Goal: Task Accomplishment & Management: Complete application form

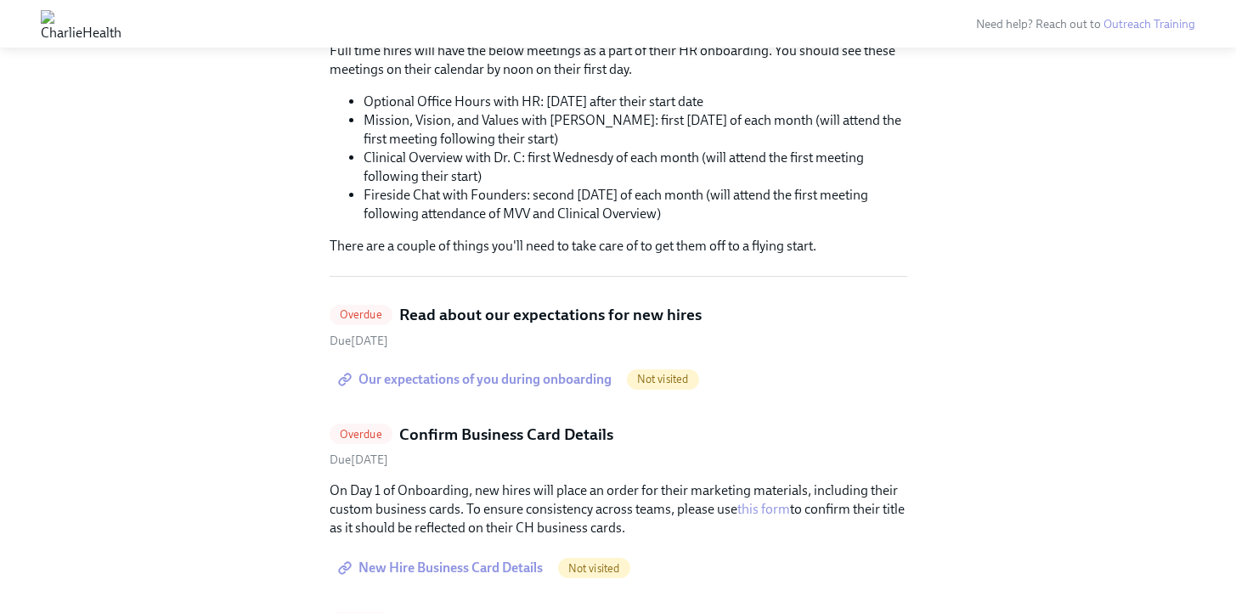
scroll to position [285, 0]
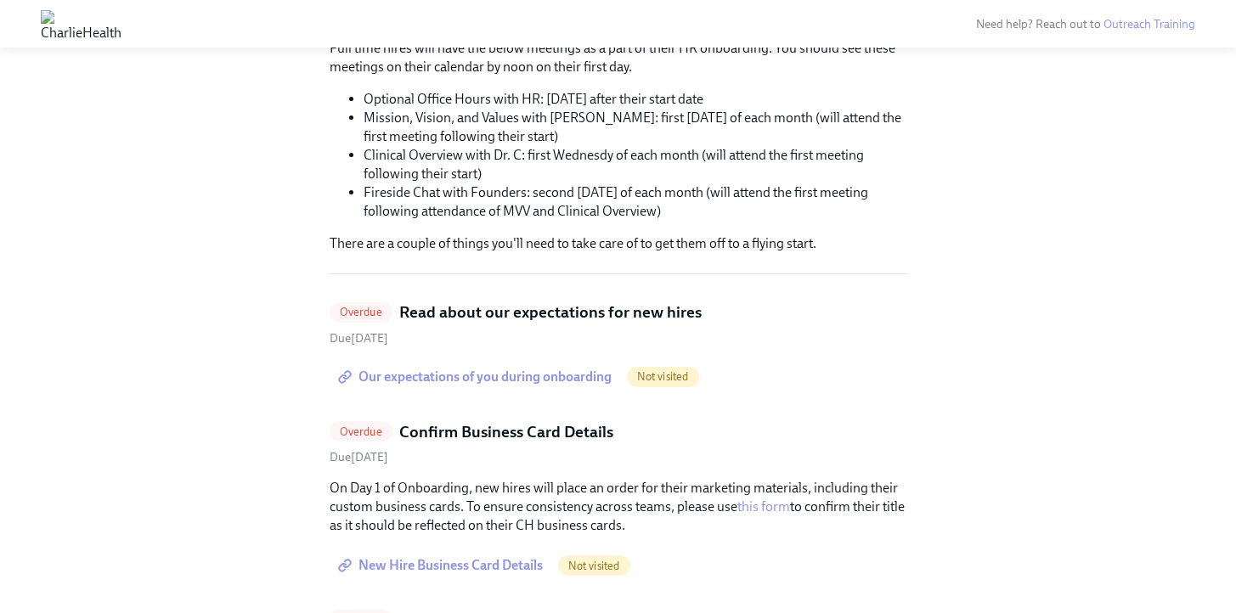
click at [500, 375] on span "Our expectations of you during onboarding" at bounding box center [477, 377] width 270 height 17
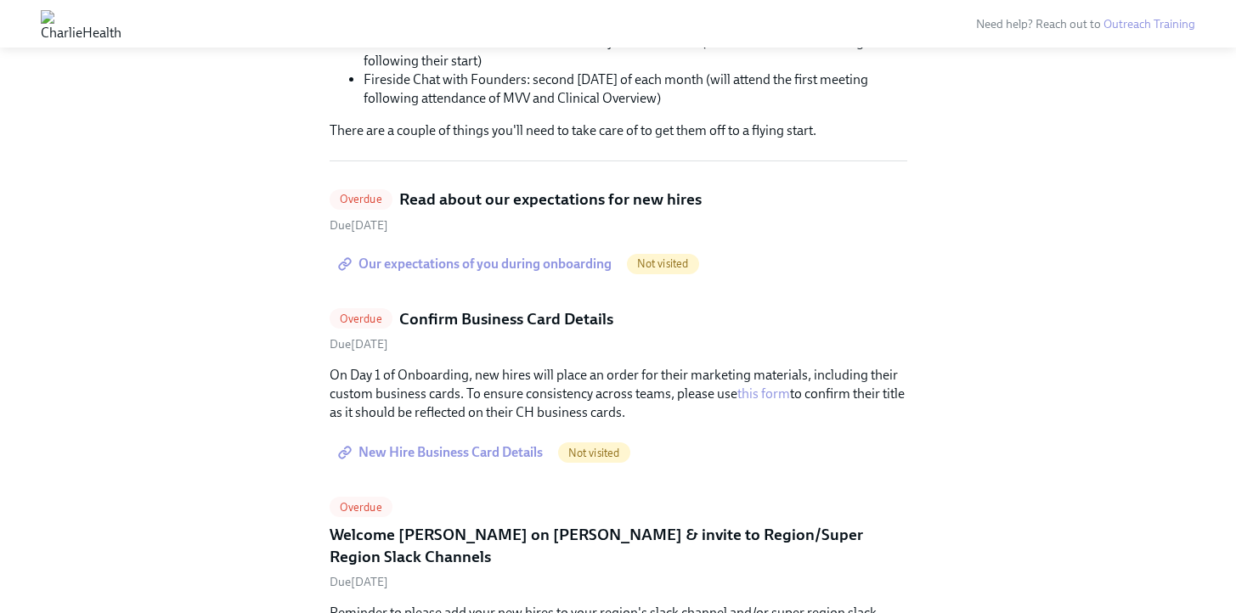
scroll to position [519, 0]
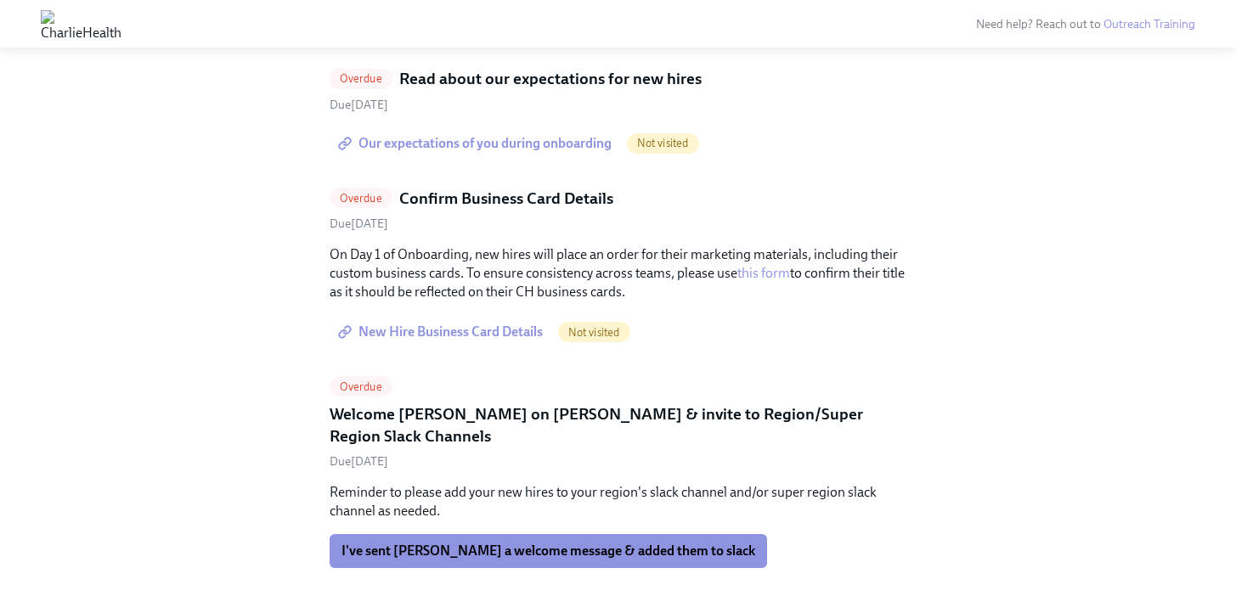
click at [486, 329] on span "New Hire Business Card Details" at bounding box center [442, 332] width 201 height 17
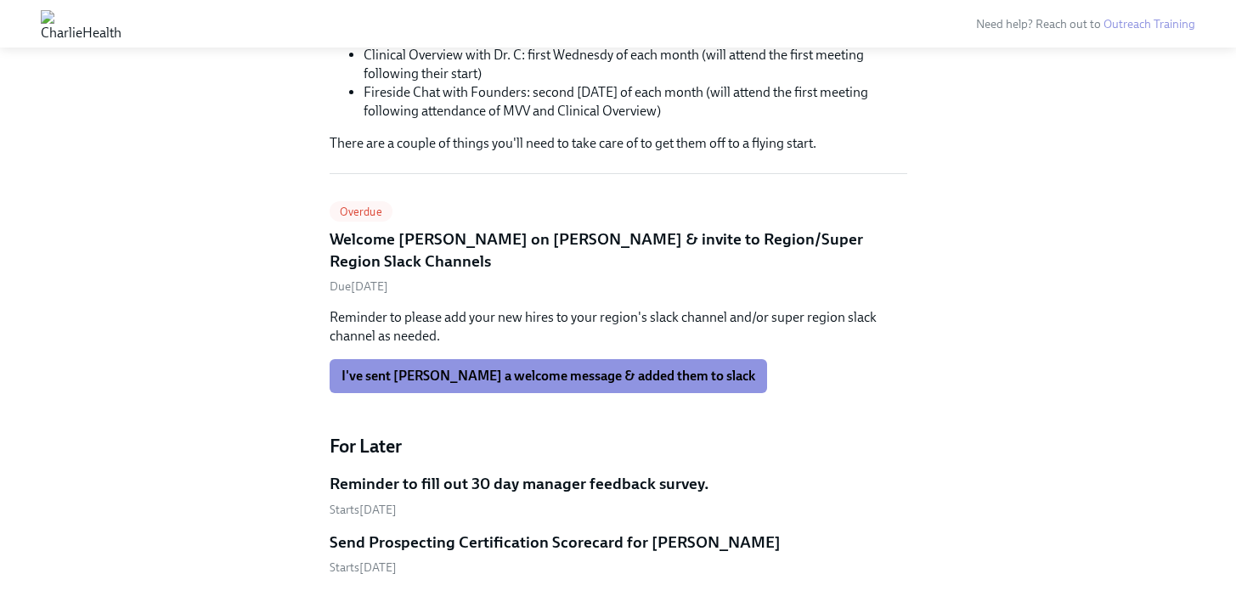
scroll to position [489, 0]
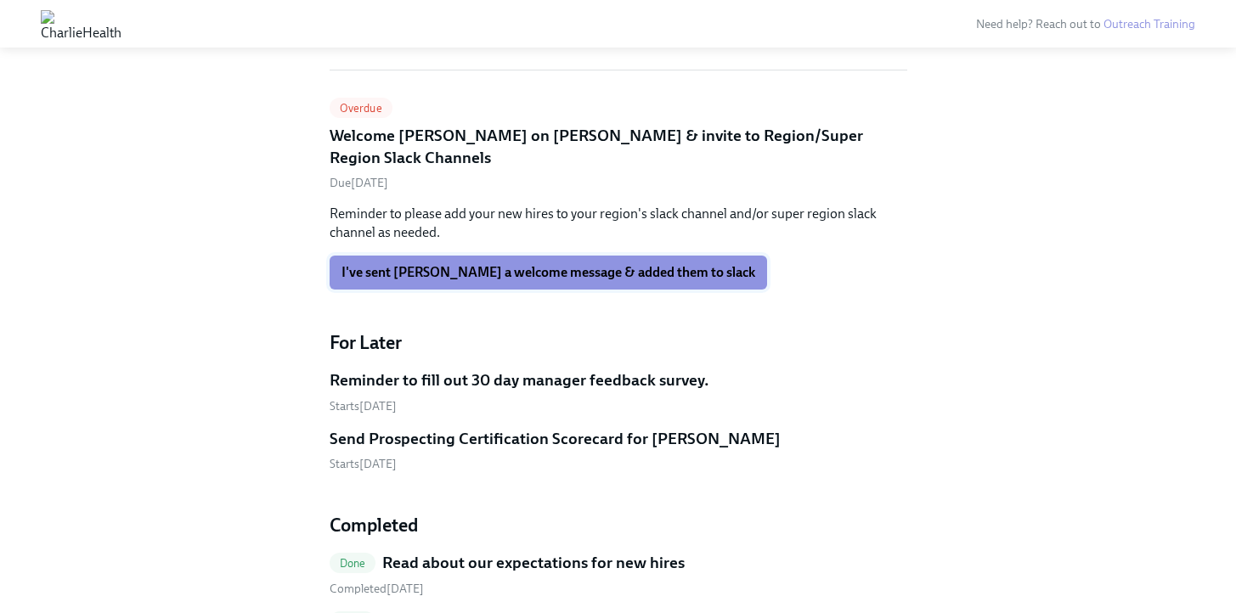
click at [577, 264] on span "I've sent [PERSON_NAME] a welcome message & added them to slack" at bounding box center [549, 272] width 414 height 17
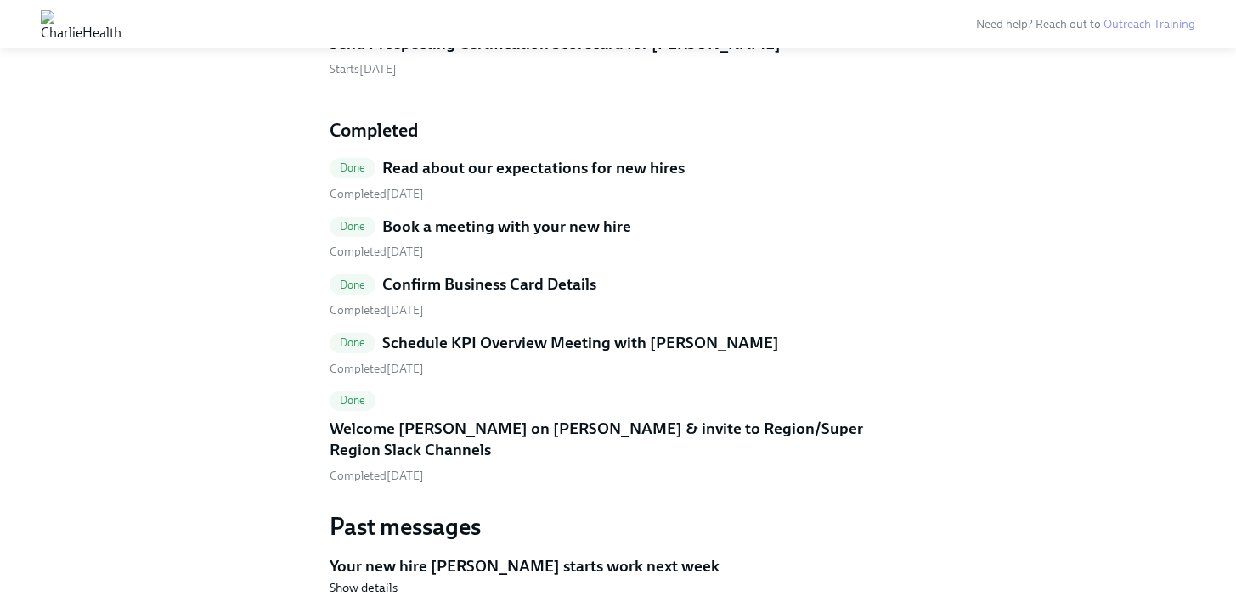
scroll to position [653, 0]
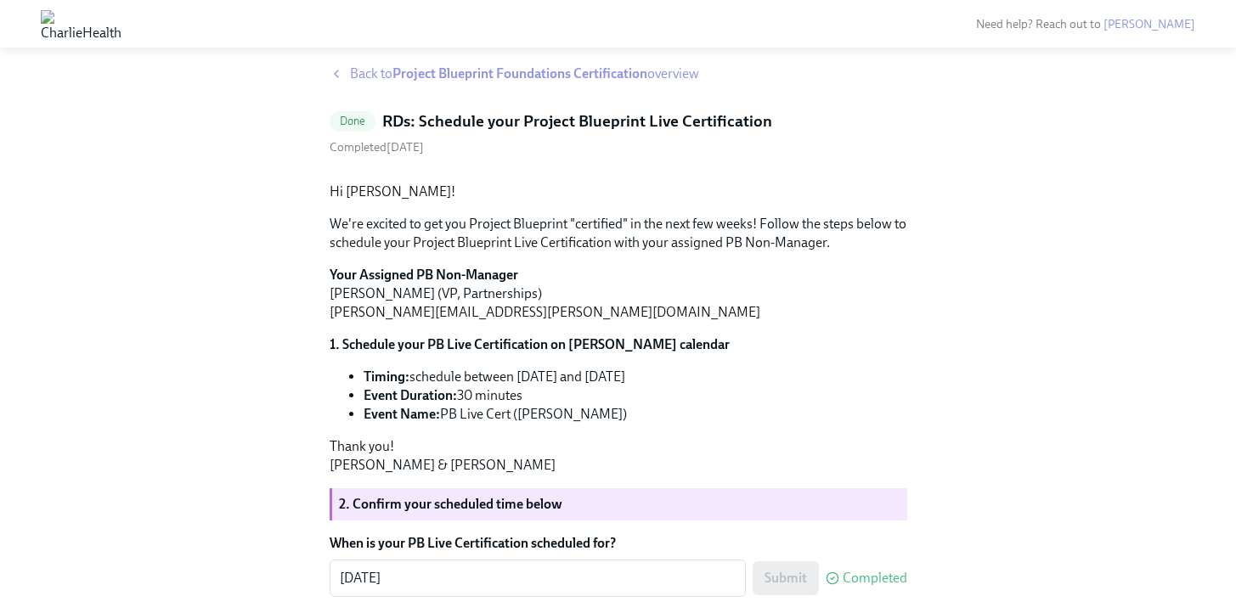
scroll to position [25, 0]
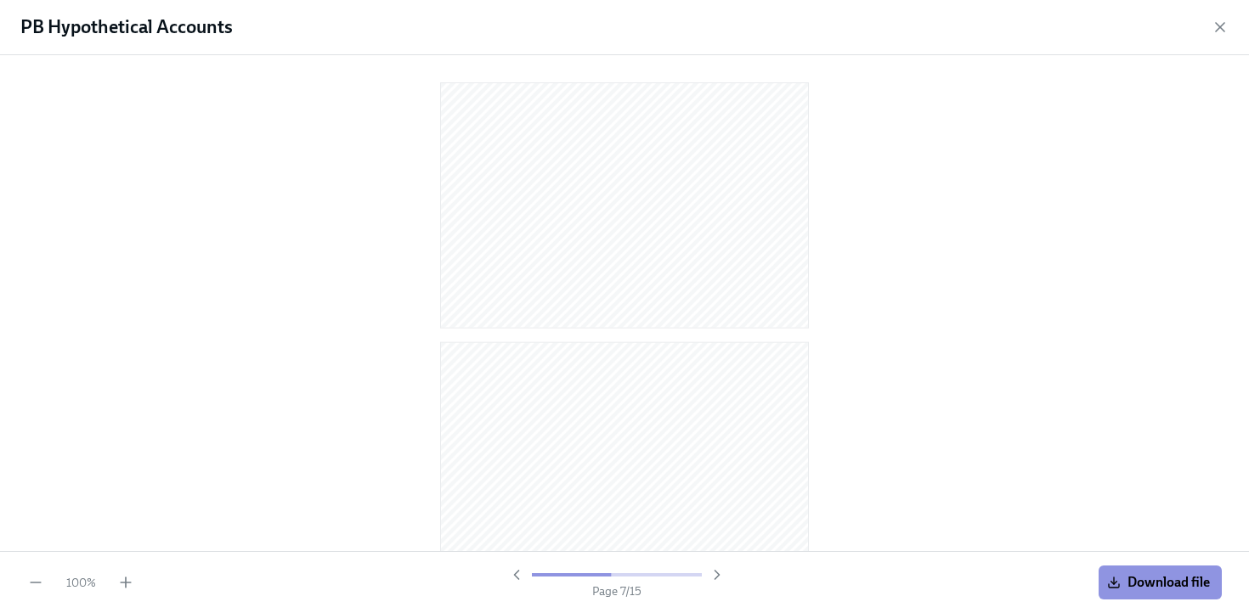
scroll to position [1519, 0]
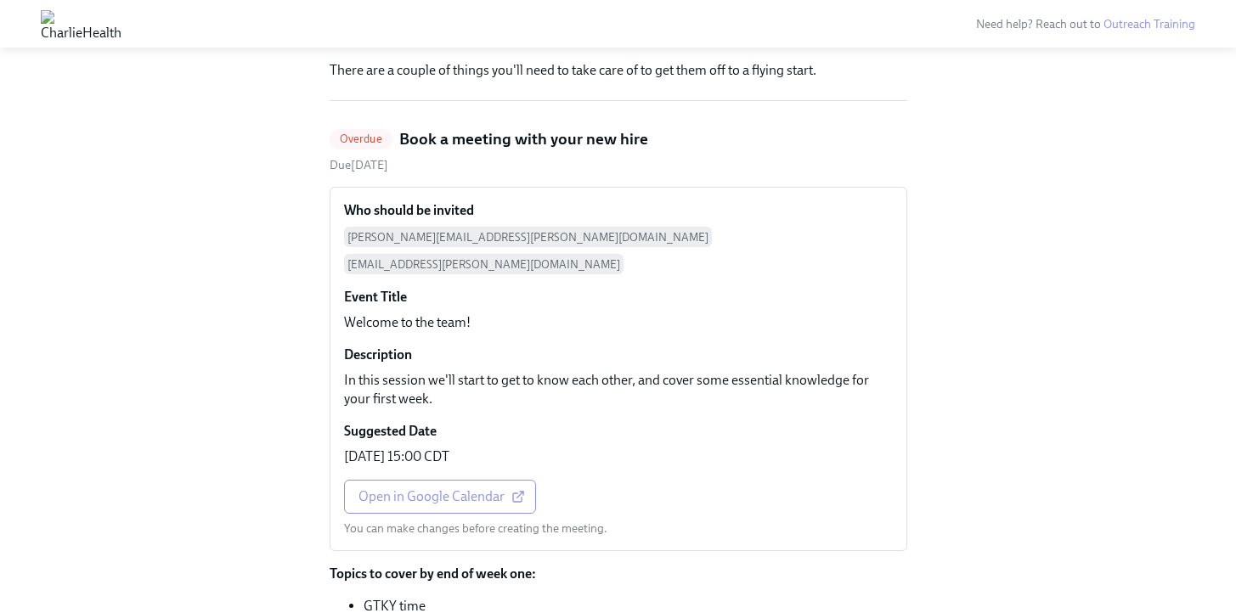
scroll to position [492, 0]
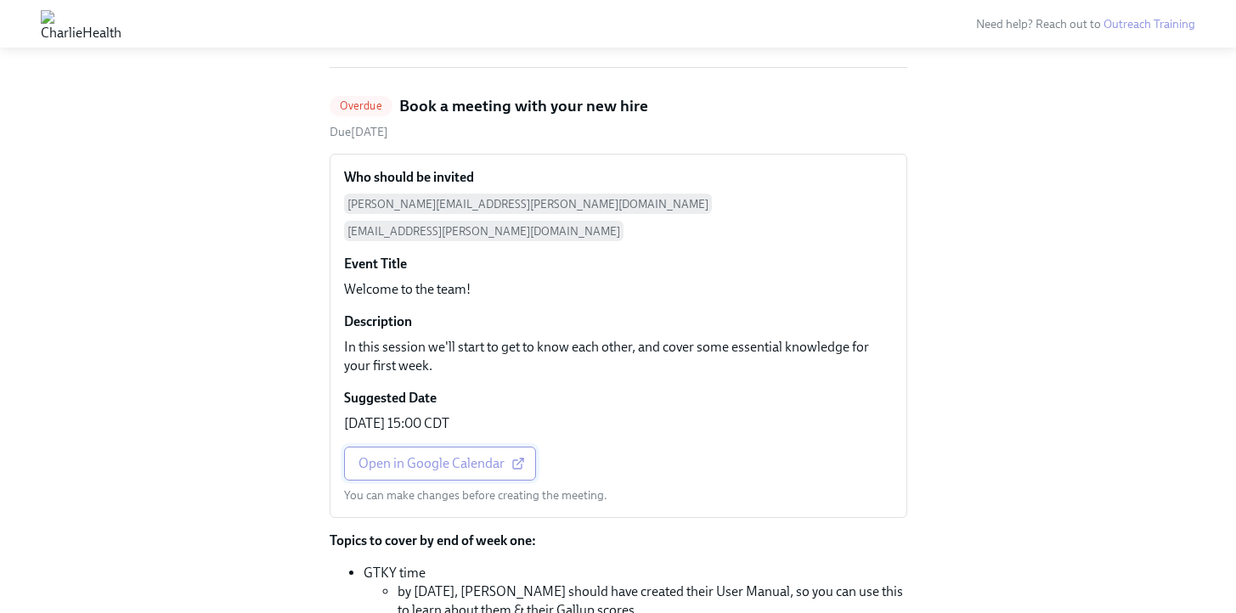
click at [441, 455] on span "Open in Google Calendar" at bounding box center [440, 463] width 163 height 17
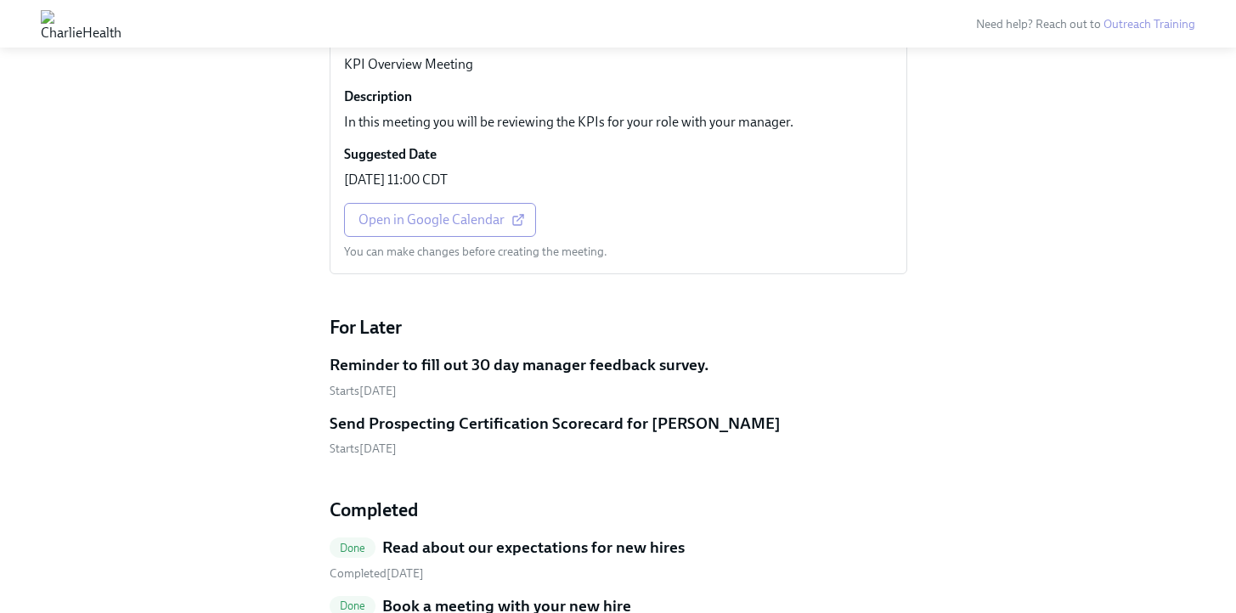
scroll to position [1057, 0]
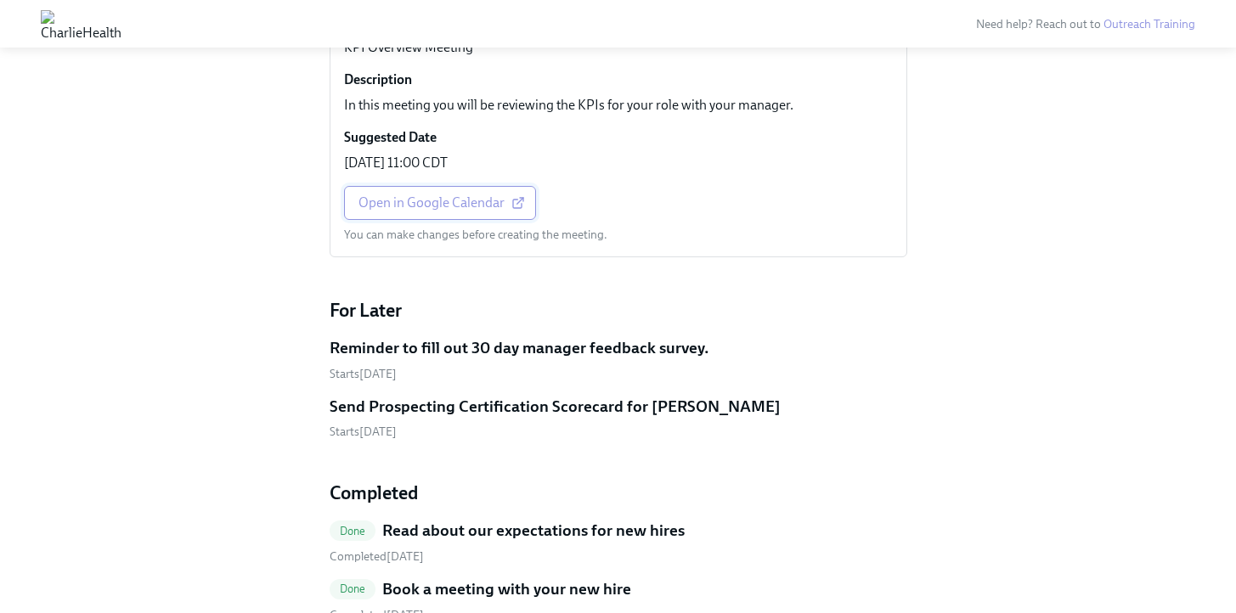
click at [454, 195] on span "Open in Google Calendar" at bounding box center [440, 203] width 163 height 17
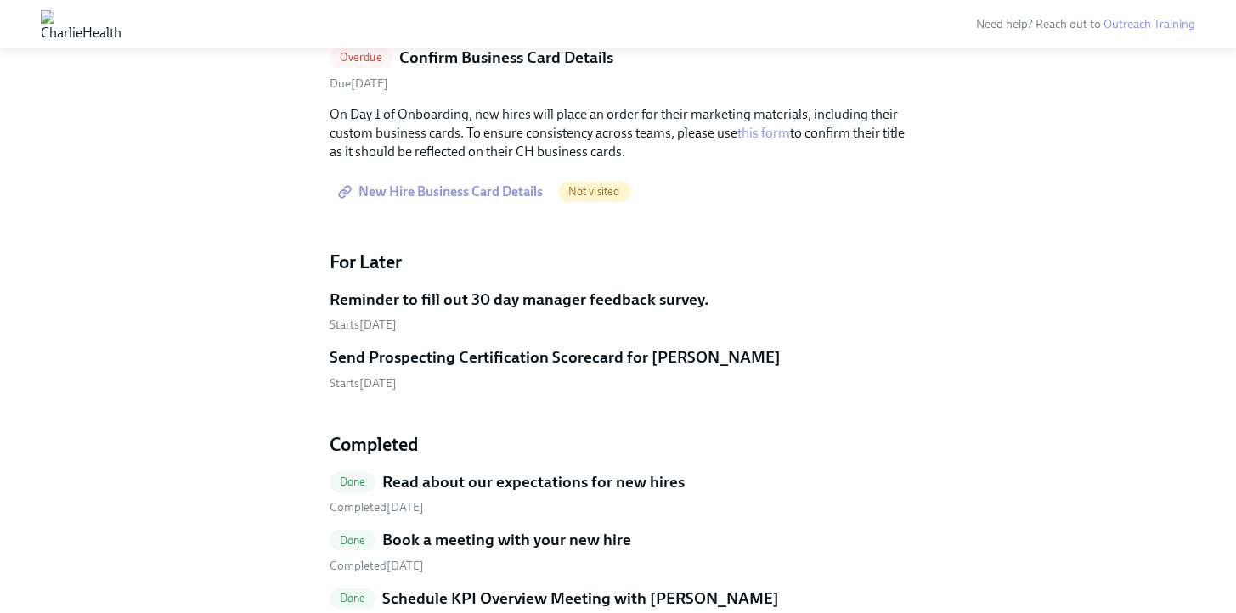
scroll to position [511, 0]
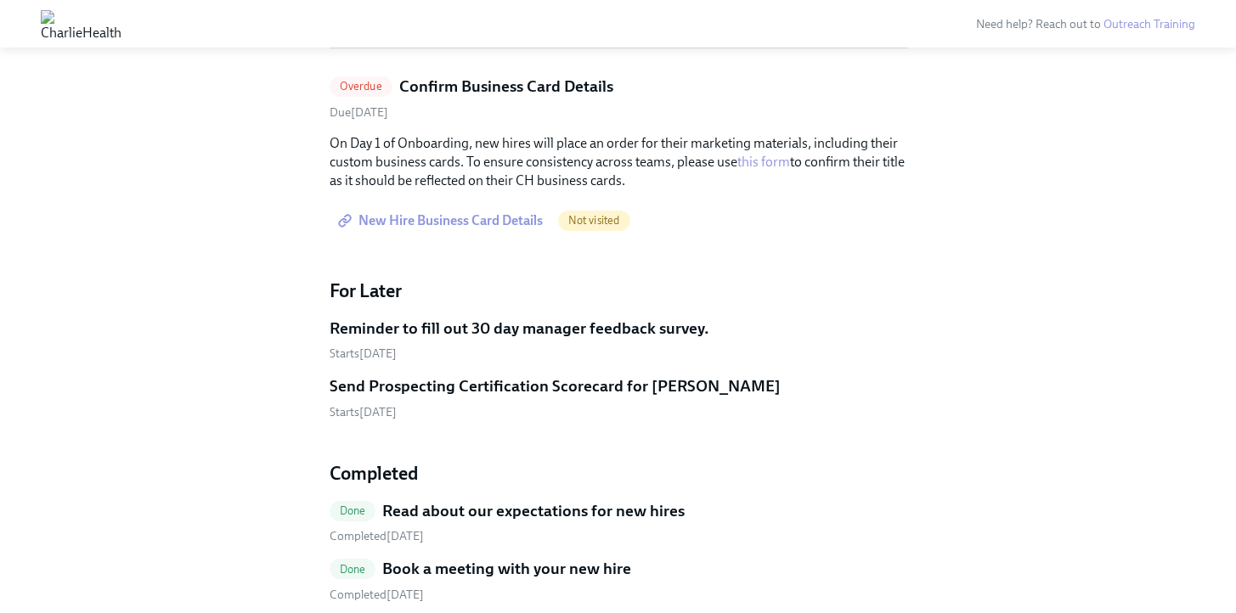
click at [455, 218] on span "New Hire Business Card Details" at bounding box center [442, 220] width 201 height 17
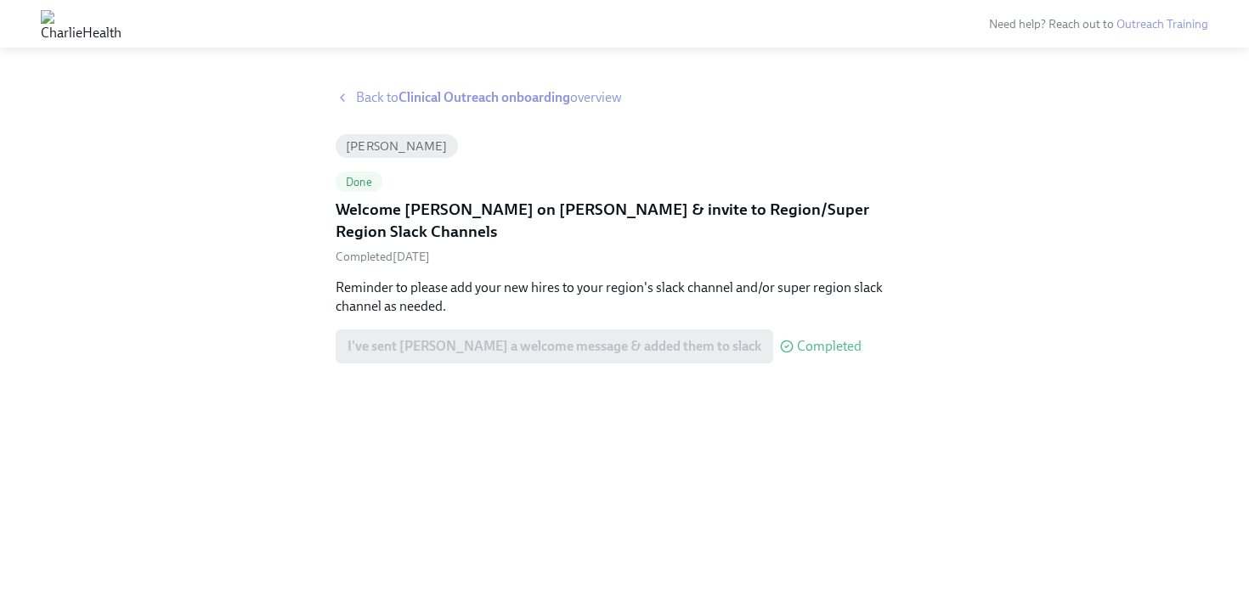
click at [505, 96] on strong "Clinical Outreach onboarding" at bounding box center [484, 97] width 172 height 16
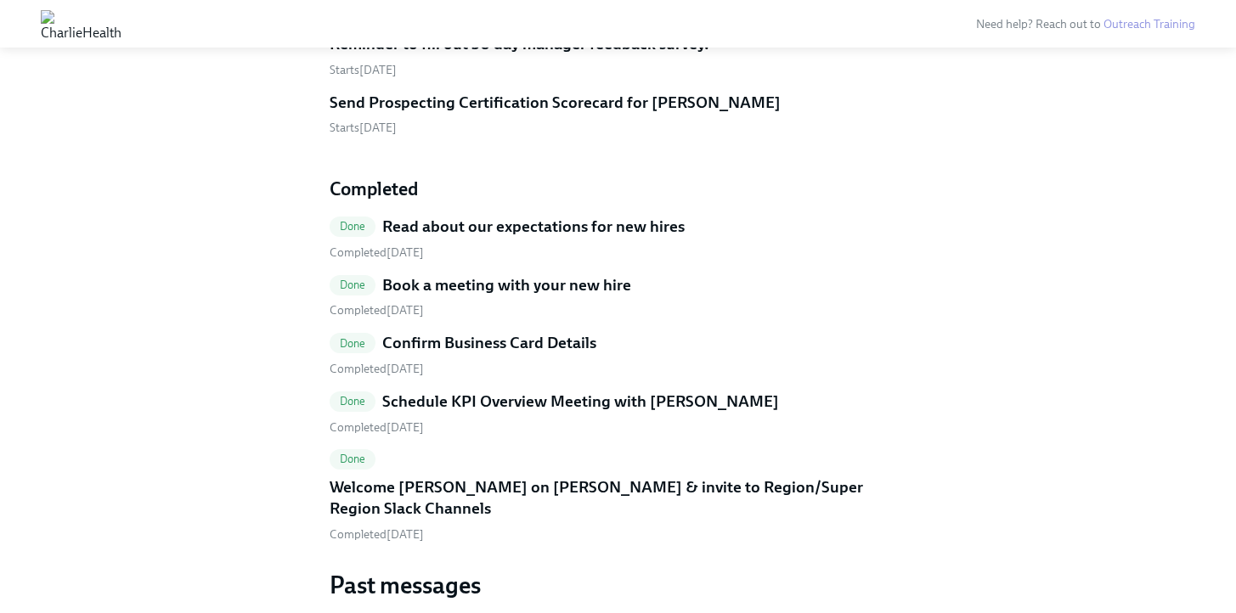
scroll to position [545, 0]
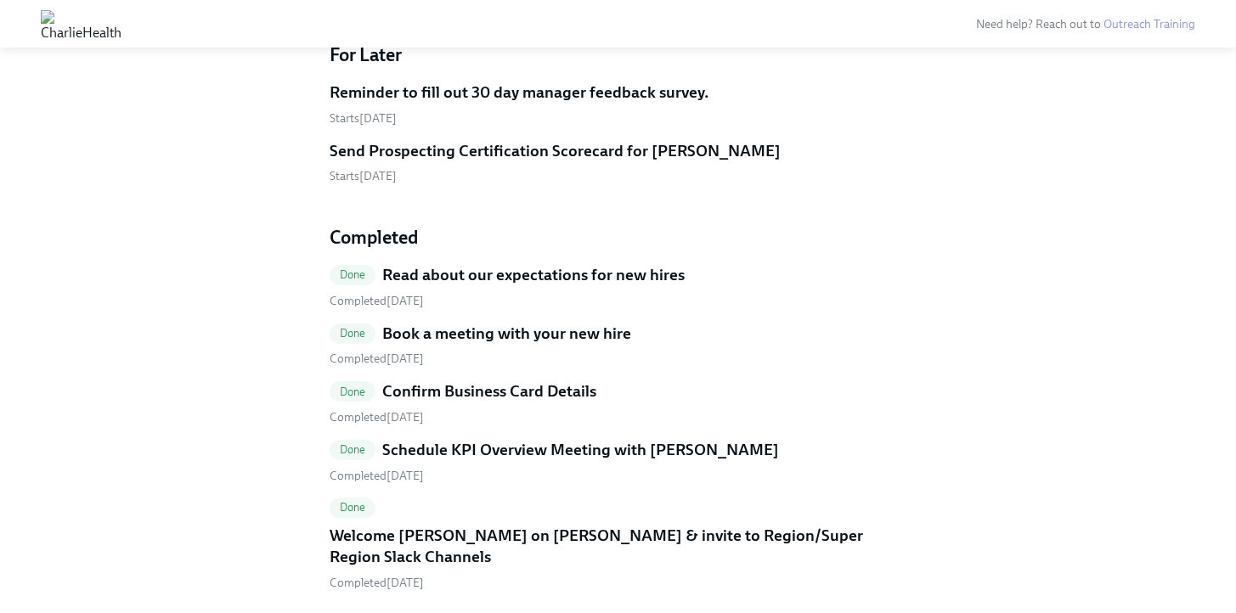
click at [503, 391] on h5 "Confirm Business Card Details" at bounding box center [489, 392] width 214 height 22
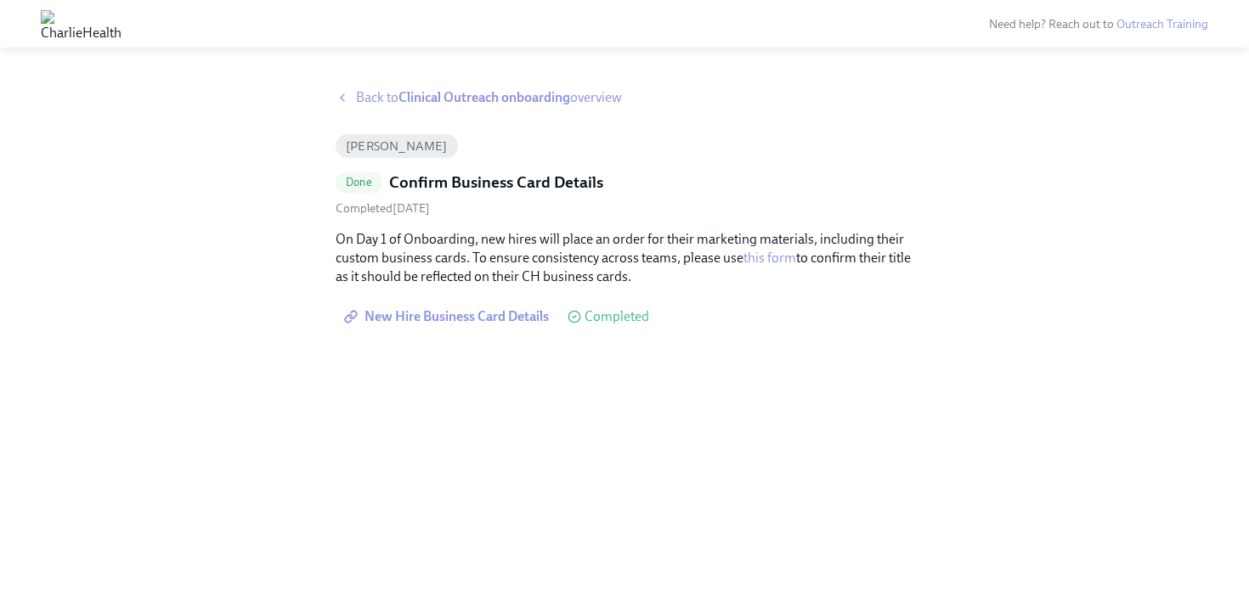
click at [469, 313] on span "New Hire Business Card Details" at bounding box center [447, 316] width 201 height 17
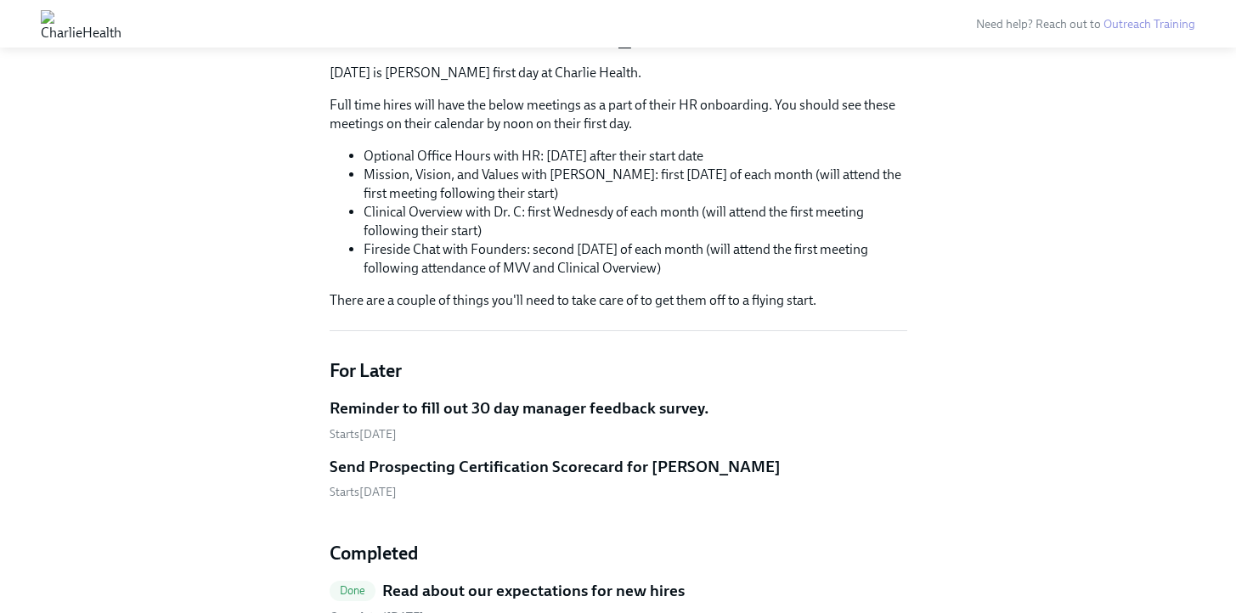
scroll to position [653, 0]
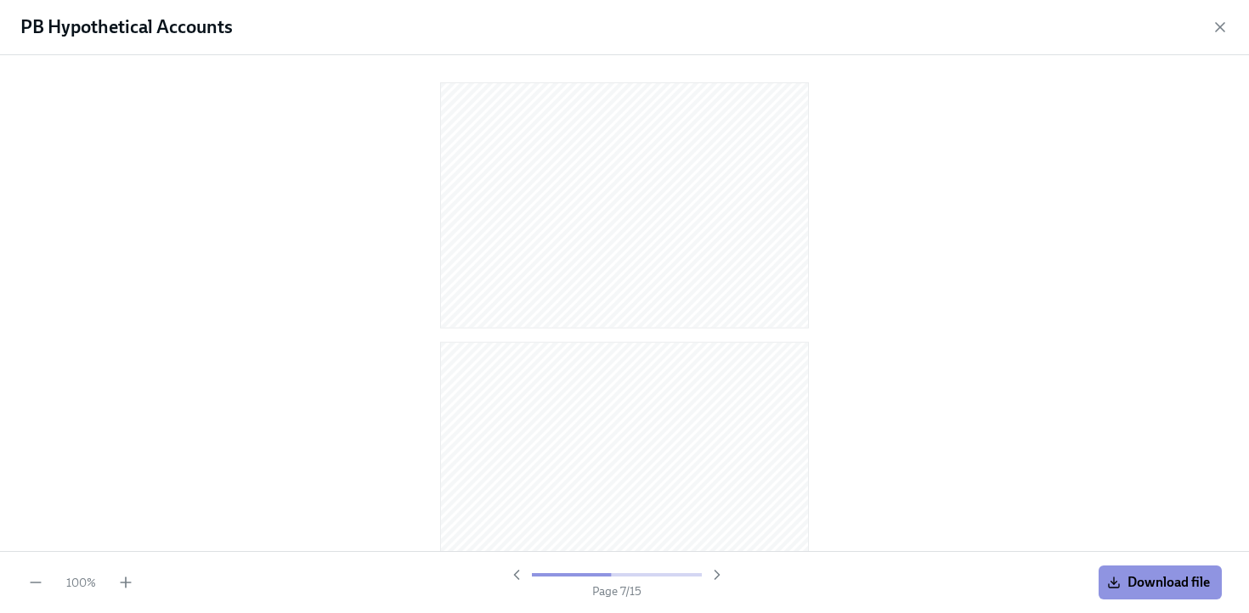
scroll to position [1519, 0]
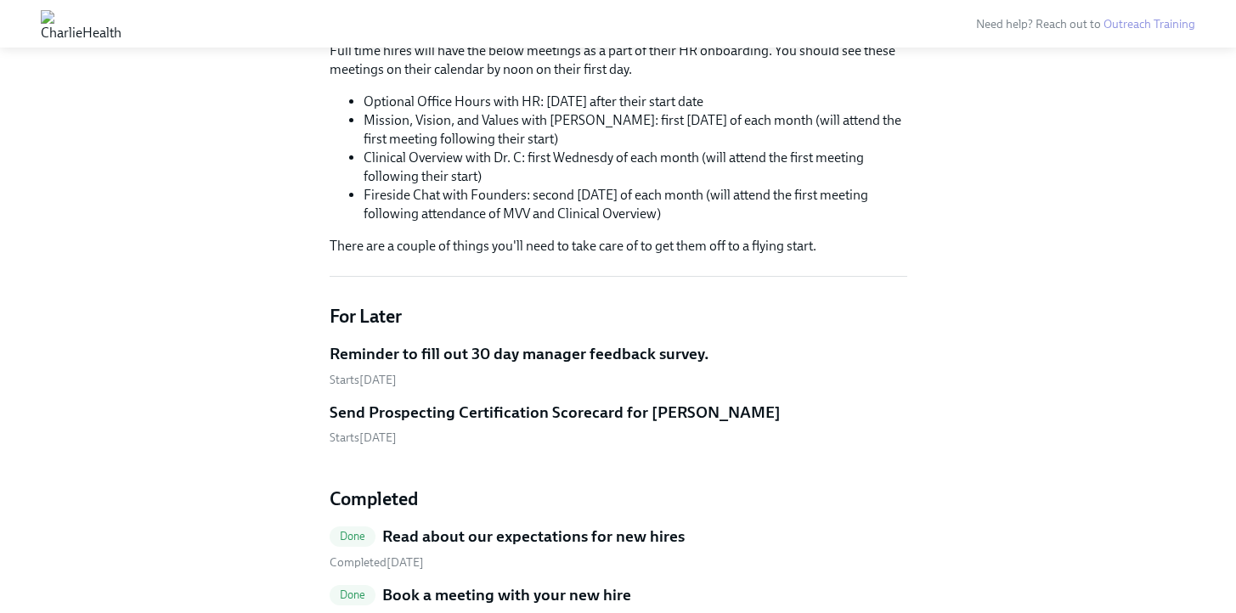
scroll to position [74, 0]
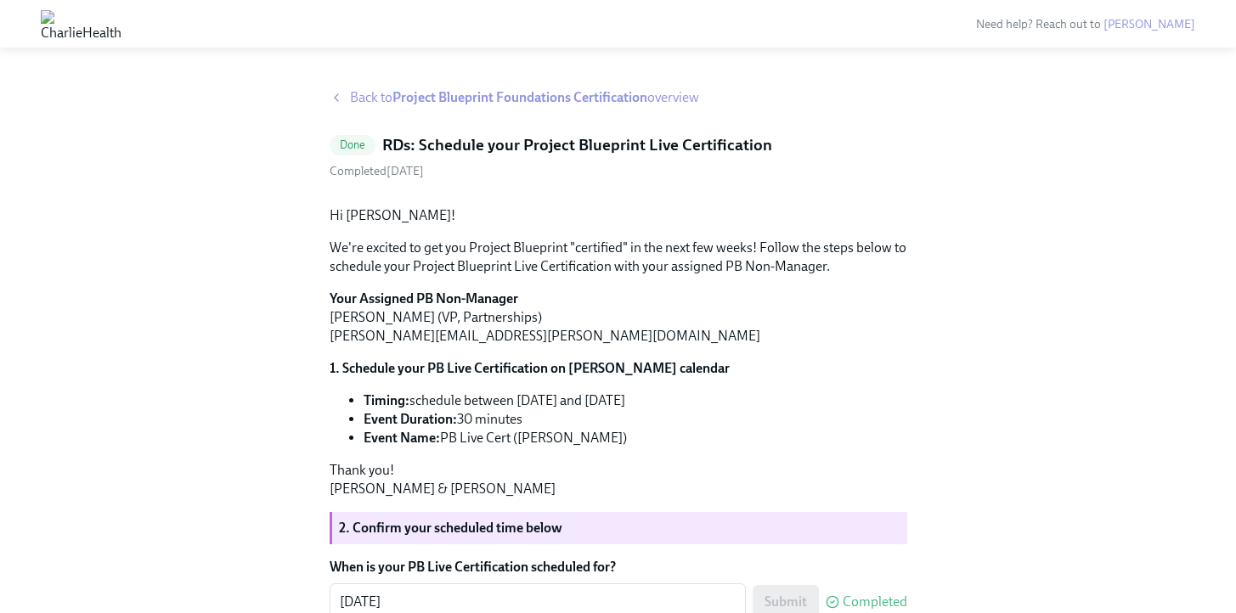
scroll to position [25, 0]
